Goal: Navigation & Orientation: Find specific page/section

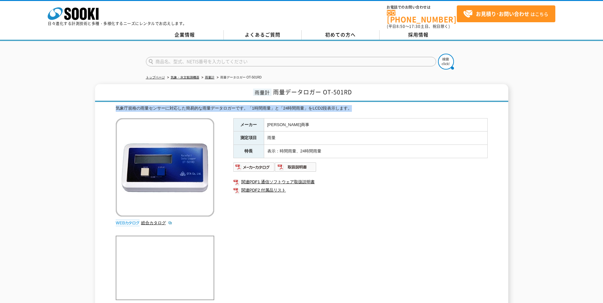
drag, startPoint x: 116, startPoint y: 105, endPoint x: 359, endPoint y: 107, distance: 243.3
click at [359, 107] on div "気象庁規格の雨量センサーに対応した簡易的な雨量データロガーです。「1時間雨量」と「24時間雨量」をLCD2段表示します。" at bounding box center [302, 108] width 372 height 7
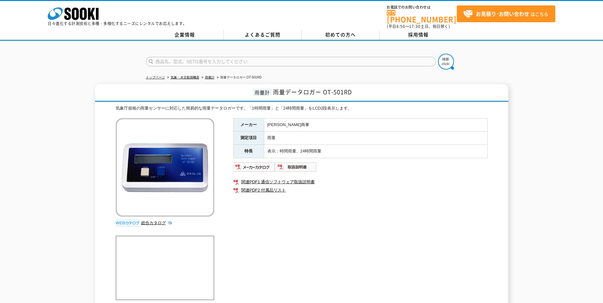
click at [160, 57] on input "text" at bounding box center [291, 62] width 290 height 10
drag, startPoint x: 155, startPoint y: 57, endPoint x: 243, endPoint y: 55, distance: 88.3
click at [240, 57] on input "text" at bounding box center [291, 62] width 290 height 10
click at [261, 58] on input "text" at bounding box center [291, 62] width 290 height 10
type input "商品名、型式、NETIS番号を入力してください"
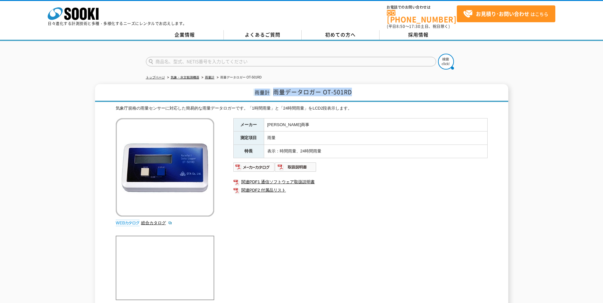
drag, startPoint x: 355, startPoint y: 88, endPoint x: 249, endPoint y: 93, distance: 105.9
click at [249, 93] on h1 "雨量計 雨量データロガー OT-501RD" at bounding box center [301, 93] width 413 height 18
